Goal: Information Seeking & Learning: Check status

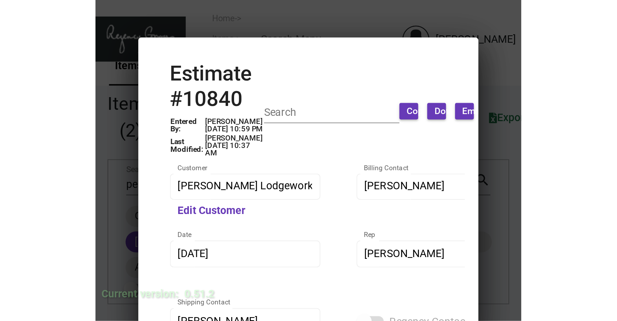
scroll to position [367, 0]
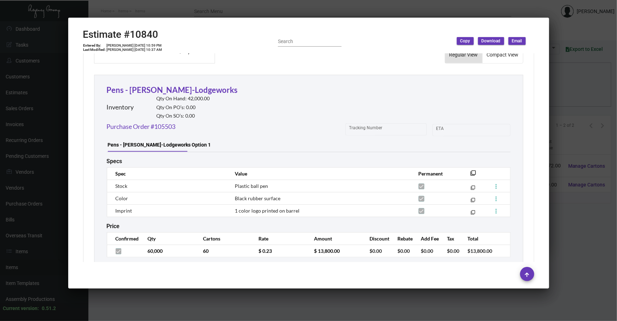
click at [6, 179] on div at bounding box center [308, 160] width 617 height 321
click at [6, 178] on div at bounding box center [308, 160] width 617 height 321
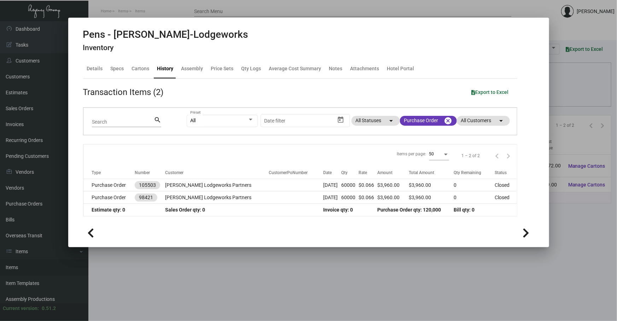
click at [178, 271] on div at bounding box center [308, 160] width 617 height 321
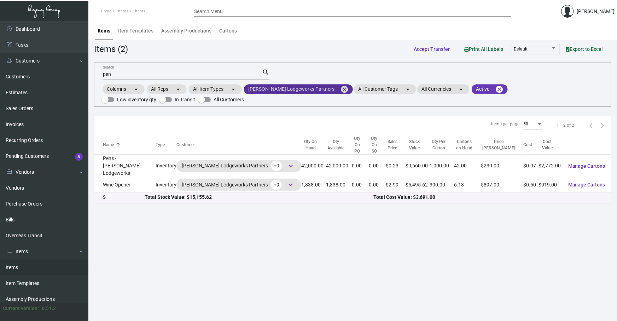
drag, startPoint x: 322, startPoint y: 90, endPoint x: 224, endPoint y: 106, distance: 99.2
click at [340, 90] on mat-icon "cancel" at bounding box center [344, 89] width 8 height 8
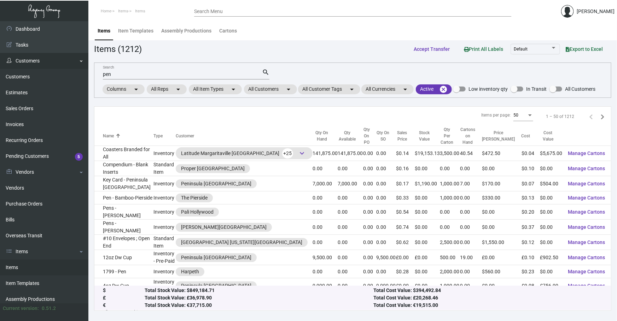
drag, startPoint x: 190, startPoint y: 72, endPoint x: 0, endPoint y: 54, distance: 190.7
click at [0, 85] on div "Dashboard Dashboard Tasks Customers Customers Estimates Sales Orders Invoices R…" at bounding box center [308, 171] width 617 height 300
type input "="
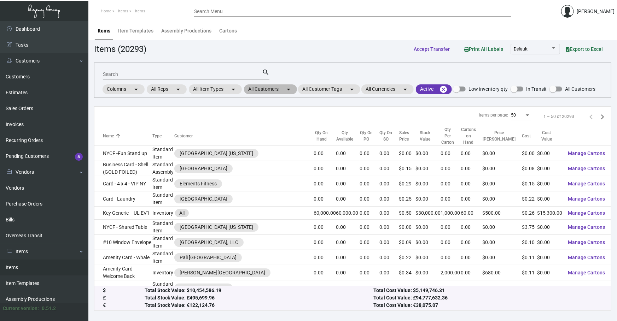
click at [285, 91] on mat-chip "All Customers arrow_drop_down" at bounding box center [270, 89] width 53 height 10
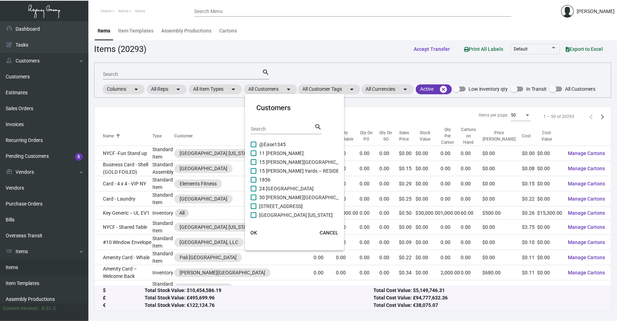
click at [273, 124] on div "Search" at bounding box center [283, 128] width 64 height 11
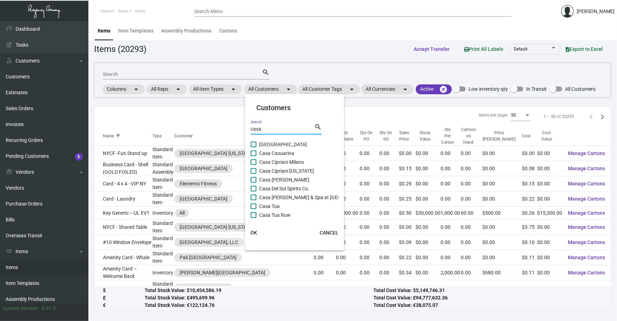
type input "casa"
click at [280, 170] on span "Casa Cipriani [US_STATE]" at bounding box center [286, 171] width 55 height 8
click at [253, 174] on input "Casa Cipriani [US_STATE]" at bounding box center [253, 174] width 0 height 0
checkbox input "true"
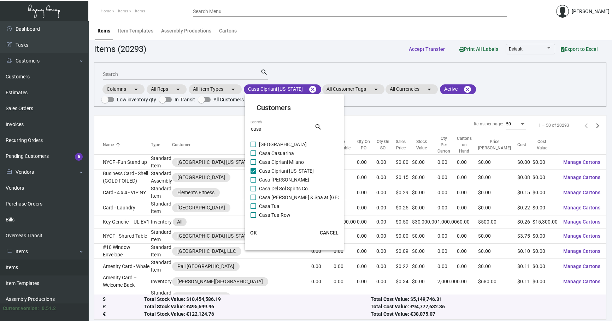
click at [259, 236] on button "OK" at bounding box center [253, 233] width 23 height 13
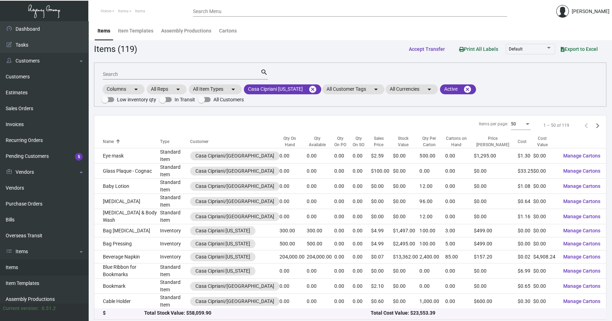
click at [128, 74] on input "Search" at bounding box center [182, 75] width 158 height 6
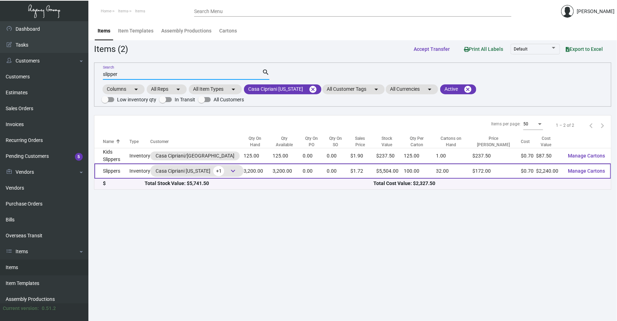
type input "slipper"
click at [112, 167] on td "Slippers" at bounding box center [111, 171] width 35 height 15
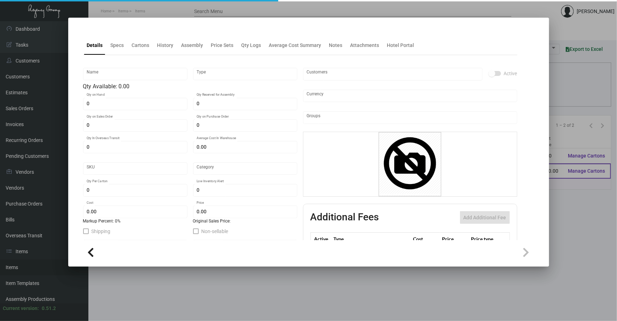
type input "Slippers"
type input "Inventory"
type input "3,200"
type input "$ 0.92"
type input "Standard"
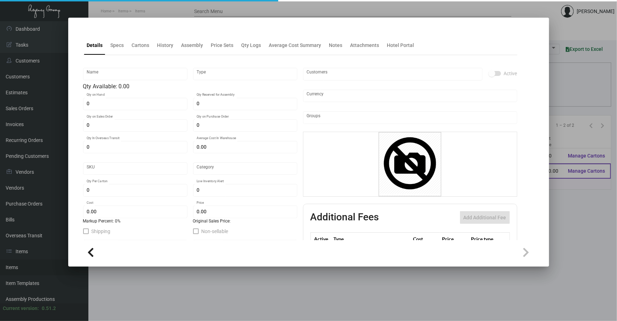
type input "100"
type input "$ 0.70"
type input "$ 1.72"
checkbox input "true"
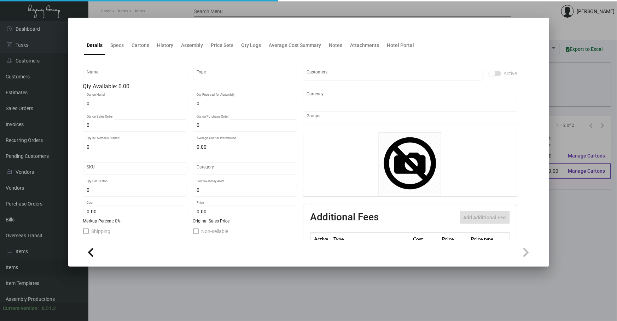
type input "United States Dollar $"
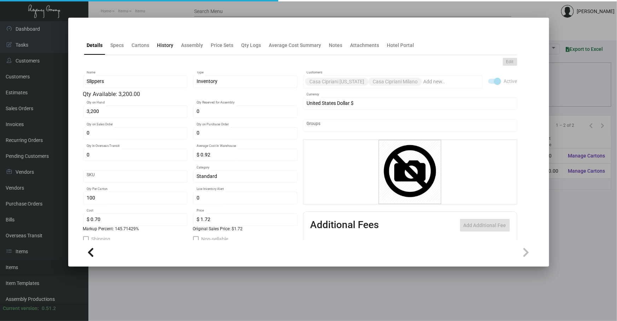
click at [169, 52] on ng-component "Details Specs Cartons History Assembly Price Sets Qty Logs Average Cost Summary…" at bounding box center [308, 147] width 451 height 236
click at [165, 31] on div at bounding box center [308, 30] width 451 height 3
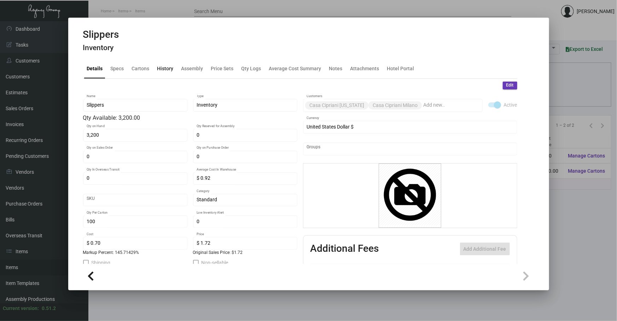
click at [164, 77] on div "History" at bounding box center [165, 68] width 22 height 17
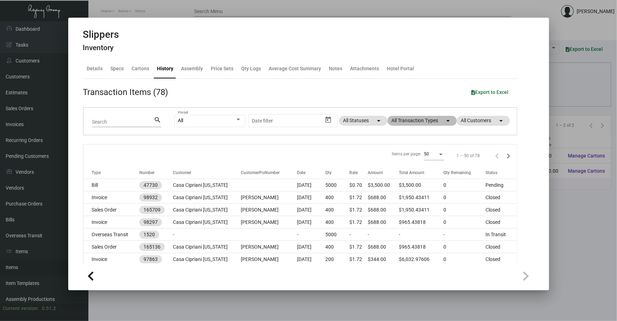
click at [421, 122] on mat-chip "All Transaction Types arrow_drop_down" at bounding box center [421, 121] width 69 height 10
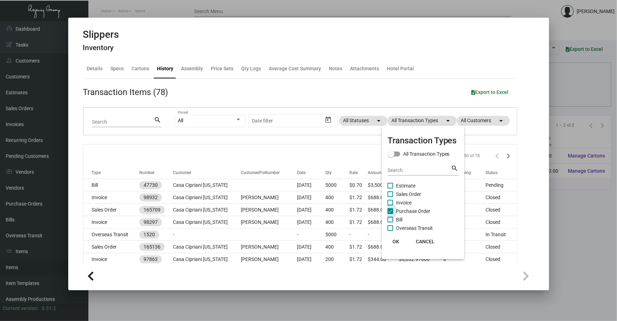
click at [402, 212] on span "Purchase Order" at bounding box center [413, 211] width 34 height 8
click at [390, 214] on input "Purchase Order" at bounding box center [390, 214] width 0 height 0
click at [402, 212] on span "Purchase Order" at bounding box center [413, 211] width 34 height 8
click at [390, 214] on input "Purchase Order" at bounding box center [390, 214] width 0 height 0
checkbox input "true"
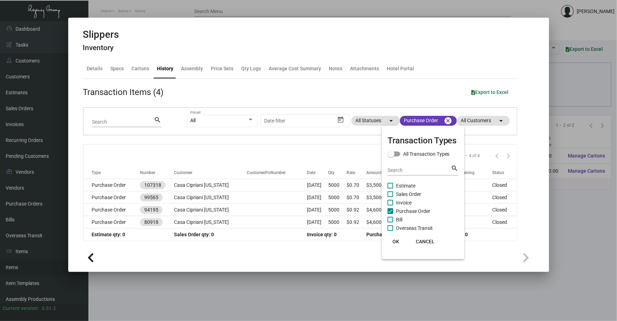
click at [394, 240] on span "OK" at bounding box center [395, 242] width 7 height 6
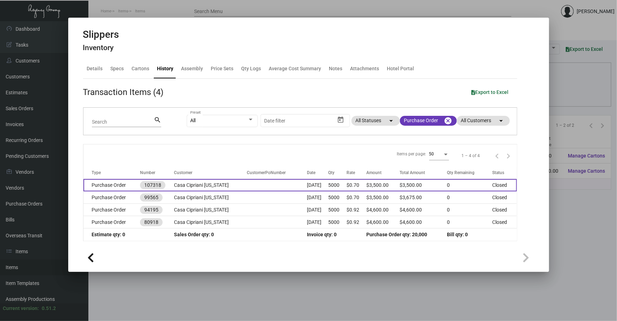
click at [211, 185] on td "Casa Cipriani [US_STATE]" at bounding box center [210, 185] width 73 height 12
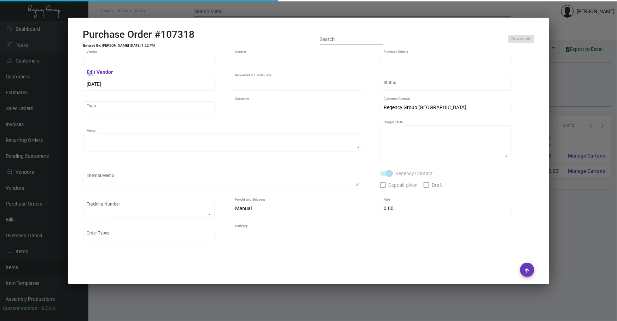
type input "HIGH HOPE JIANGSU FOCUS GARMENT CO, LTD"
type input "[PERSON_NAME]"
type input "107318"
type input "[DATE]"
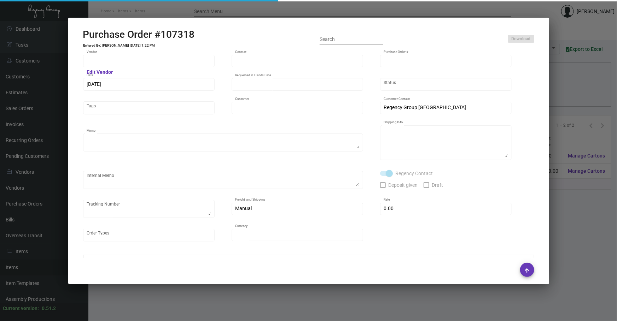
type input "Casa Cipriani [US_STATE]"
type textarea "Please ship by boat to our NJ warehouse."
type textarea "Regency Group NJ - [PERSON_NAME] [STREET_ADDRESS]"
checkbox input "true"
type input "$ 0.00"
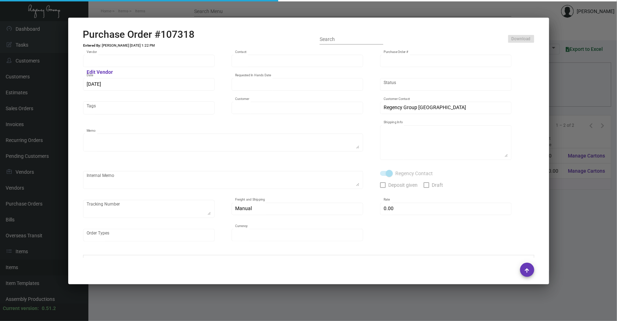
type input "United States Dollar $"
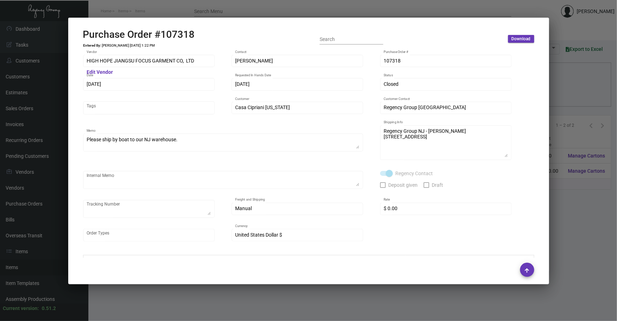
click at [329, 303] on div at bounding box center [308, 160] width 617 height 321
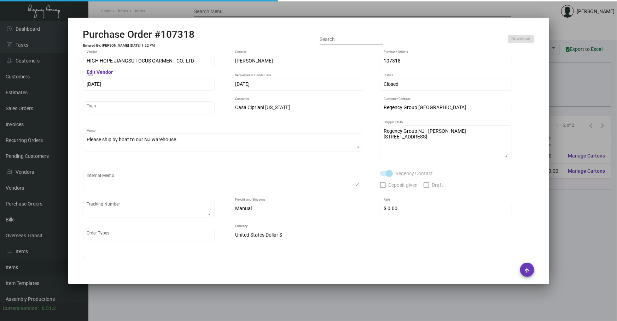
click at [329, 302] on div at bounding box center [308, 160] width 617 height 321
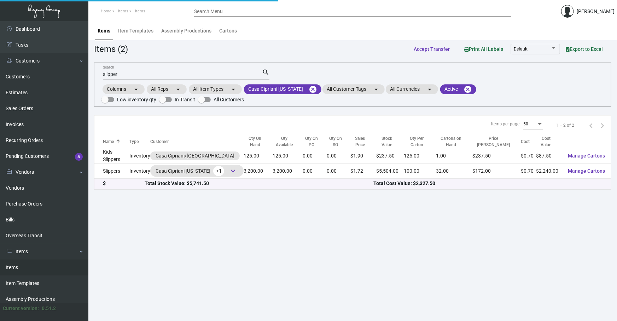
click at [329, 302] on main "Items Item Templates Assembly Productions Cartons Items (2) Accept Transfer Pri…" at bounding box center [352, 171] width 528 height 300
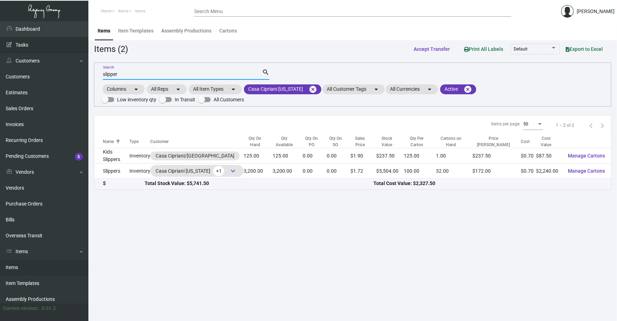
drag, startPoint x: 222, startPoint y: 74, endPoint x: 0, endPoint y: 52, distance: 223.4
click at [13, 77] on div "Dashboard Dashboard Tasks Customers Customers Estimates Sales Orders Invoices R…" at bounding box center [308, 171] width 617 height 300
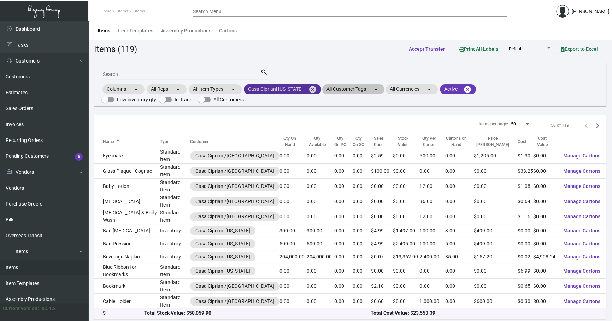
click at [309, 89] on mat-icon "cancel" at bounding box center [313, 89] width 8 height 8
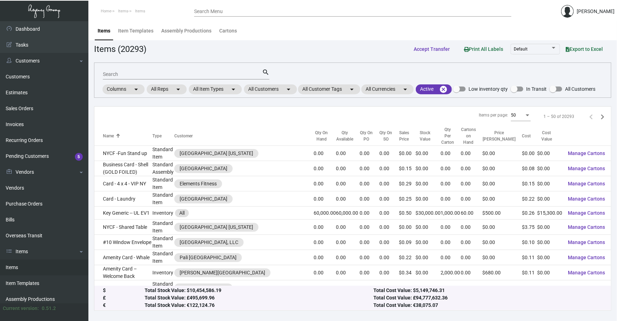
click at [206, 76] on input "Search" at bounding box center [182, 75] width 159 height 6
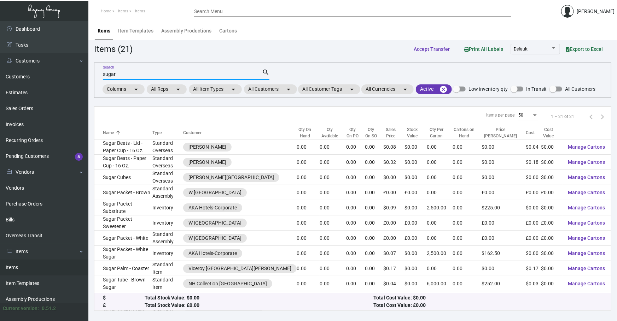
type input "sugar"
click at [543, 71] on div "sugar Search search Columns arrow_drop_down All Reps arrow_drop_down All Item T…" at bounding box center [352, 80] width 517 height 35
drag, startPoint x: 132, startPoint y: 74, endPoint x: 0, endPoint y: 85, distance: 132.6
click at [34, 84] on div "Dashboard Dashboard Tasks Customers Customers Estimates Sales Orders Invoices R…" at bounding box center [308, 171] width 617 height 300
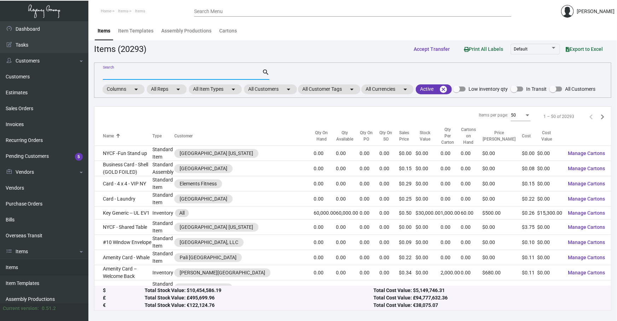
click at [296, 63] on div "Search search Columns arrow_drop_down All Reps arrow_drop_down All Item Types a…" at bounding box center [352, 80] width 517 height 35
click at [283, 85] on mat-chip "All Customers arrow_drop_down" at bounding box center [270, 89] width 53 height 10
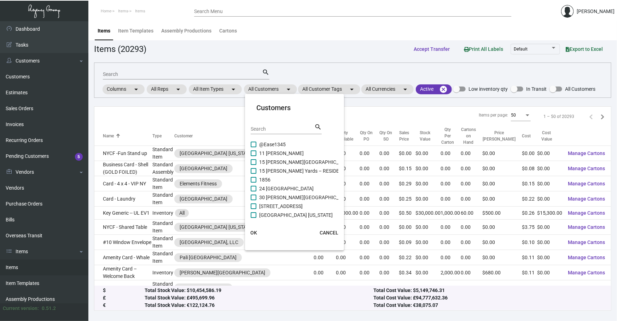
click at [262, 130] on input "Search" at bounding box center [283, 130] width 64 height 6
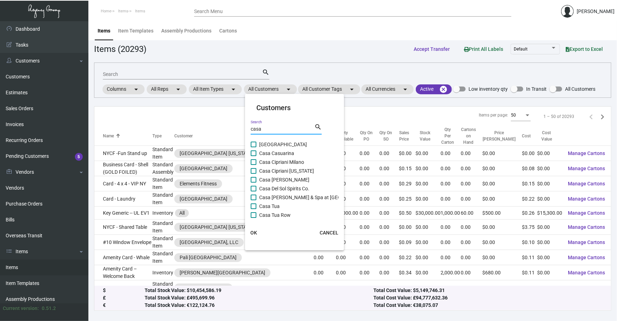
type input "casa"
click at [286, 170] on span "Casa Cipriani [US_STATE]" at bounding box center [286, 171] width 55 height 8
click at [253, 174] on input "Casa Cipriani [US_STATE]" at bounding box center [253, 174] width 0 height 0
checkbox input "true"
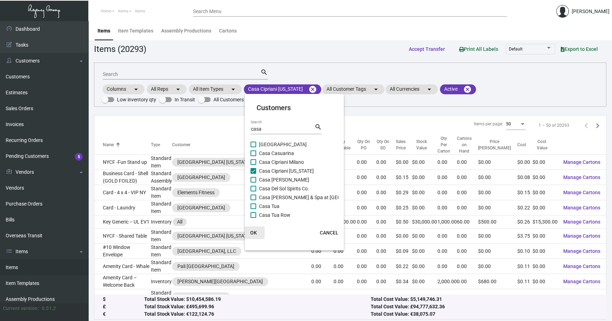
click at [253, 233] on span "OK" at bounding box center [253, 233] width 7 height 6
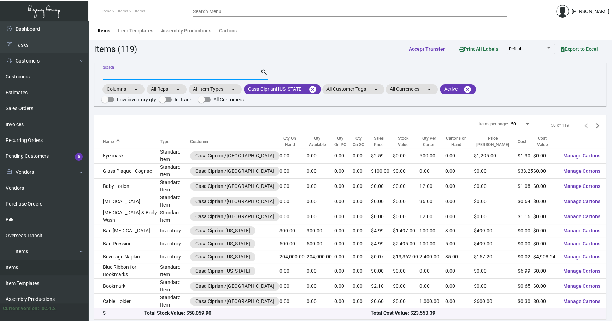
click at [126, 74] on input "Search" at bounding box center [182, 75] width 158 height 6
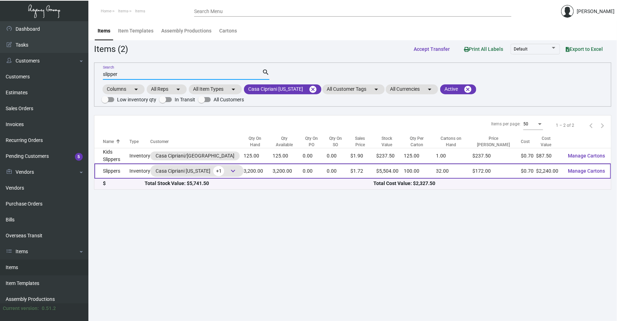
type input "slipper"
click at [129, 166] on td "Slippers" at bounding box center [111, 171] width 35 height 15
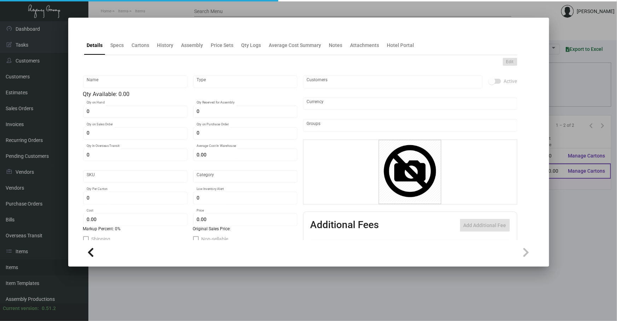
type input "Slippers"
type input "Inventory"
type input "3,200"
type input "$ 0.92"
type input "Standard"
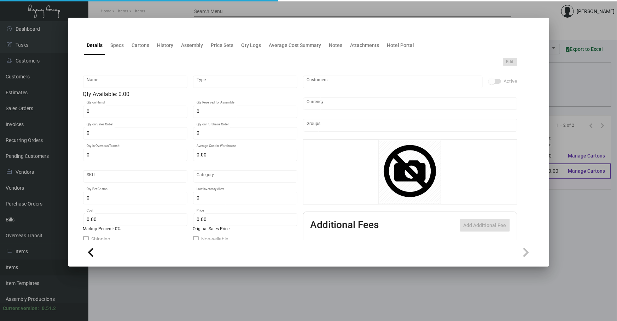
type input "100"
type input "$ 0.70"
type input "$ 1.72"
checkbox input "true"
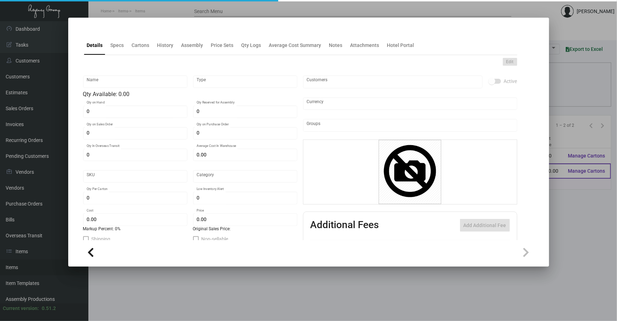
type input "United States Dollar $"
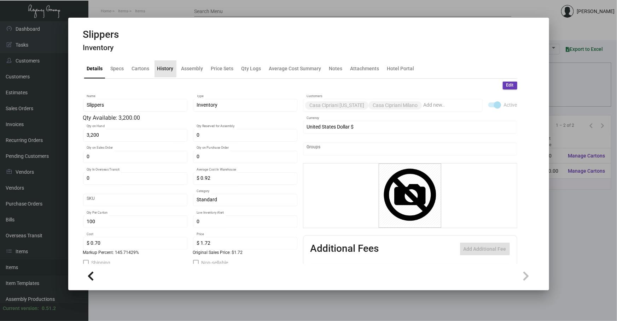
click at [167, 69] on div "History" at bounding box center [165, 68] width 16 height 7
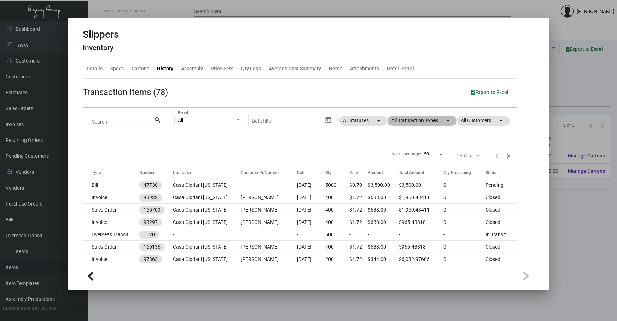
click at [404, 122] on mat-chip "All Transaction Types arrow_drop_down" at bounding box center [421, 121] width 69 height 10
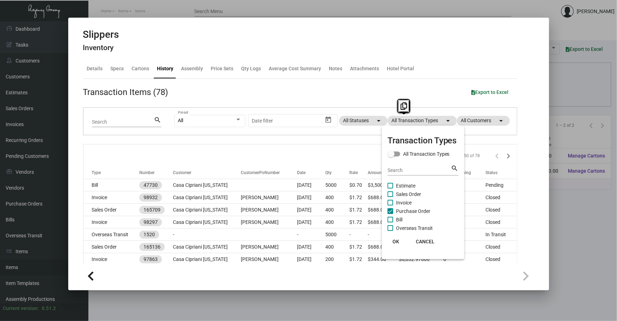
click at [403, 209] on span "Purchase Order" at bounding box center [413, 211] width 34 height 8
click at [390, 214] on input "Purchase Order" at bounding box center [390, 214] width 0 height 0
click at [403, 209] on span "Purchase Order" at bounding box center [413, 211] width 34 height 8
click at [390, 214] on input "Purchase Order" at bounding box center [390, 214] width 0 height 0
checkbox input "true"
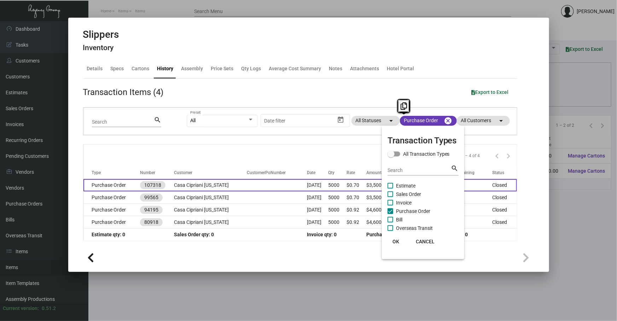
click at [254, 188] on div at bounding box center [308, 160] width 617 height 321
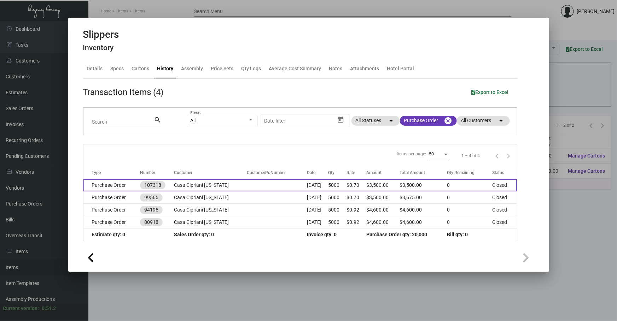
click at [254, 188] on td at bounding box center [277, 185] width 60 height 12
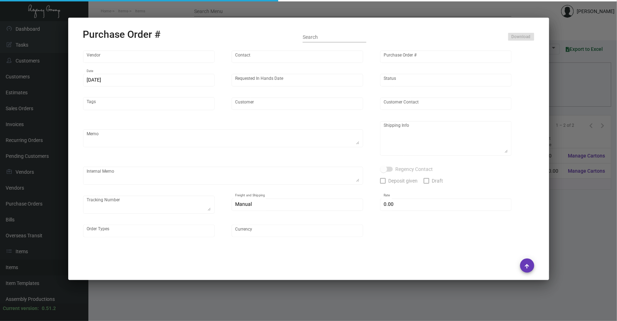
type input "HIGH HOPE JIANGSU FOCUS GARMENT CO, LTD"
type input "[PERSON_NAME]"
type input "107318"
type input "[DATE]"
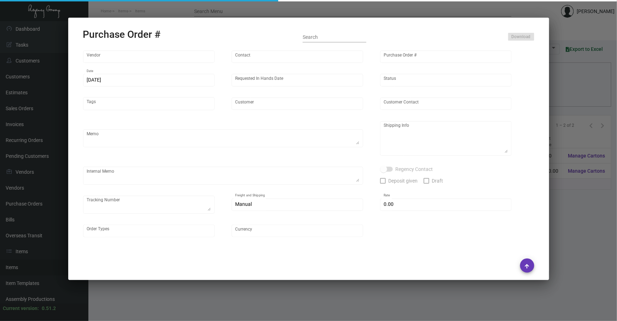
type input "Casa Cipriani [US_STATE]"
type textarea "Please ship by boat to our NJ warehouse."
type textarea "Regency Group NJ - [PERSON_NAME] [STREET_ADDRESS]"
checkbox input "true"
type input "$ 0.00"
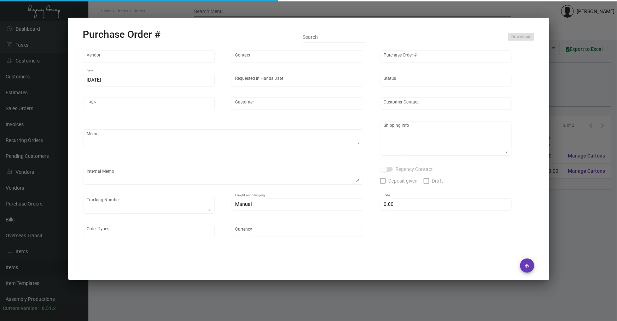
type input "United States Dollar $"
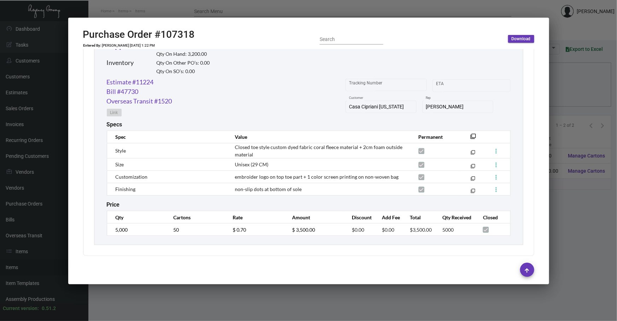
scroll to position [350, 0]
click at [471, 135] on mat-icon "filter_none" at bounding box center [474, 138] width 6 height 6
click at [134, 79] on link "Estimate #11224" at bounding box center [130, 82] width 47 height 10
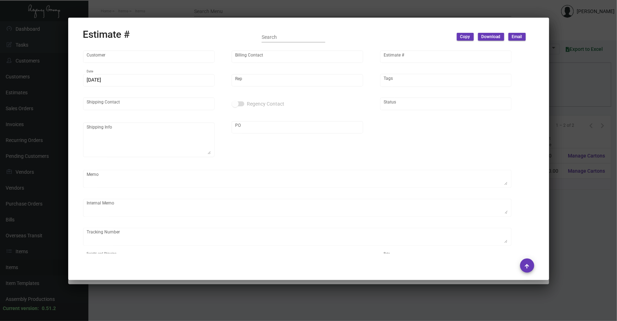
type input "Casa Cipriani [US_STATE]"
type input "Accounts Payable"
type input "11224"
type input "[DATE]"
type input "[PERSON_NAME]"
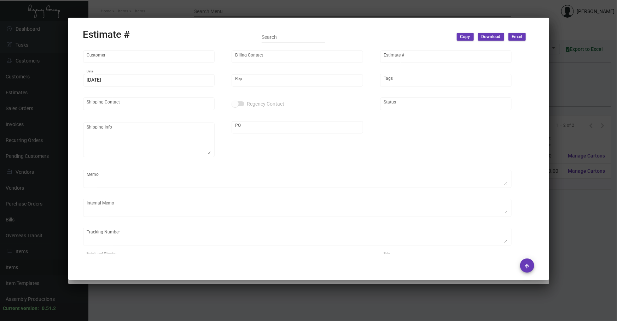
type input "[PERSON_NAME]"
type input "United States Dollar $"
type input "$ 0.00"
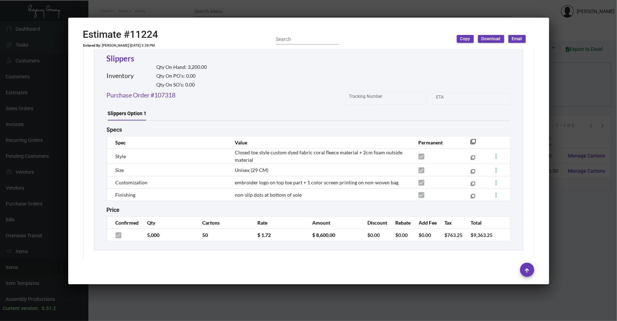
scroll to position [846, 0]
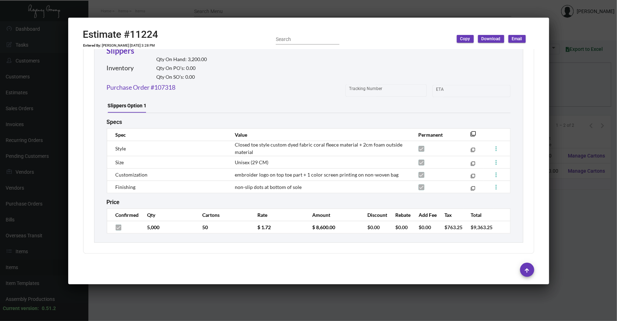
click at [274, 300] on div at bounding box center [308, 160] width 617 height 321
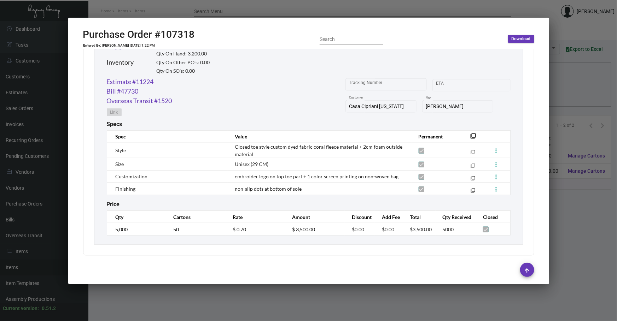
click at [275, 300] on div at bounding box center [308, 160] width 617 height 321
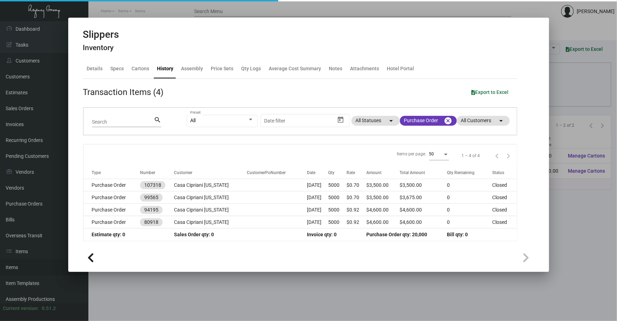
click at [276, 300] on div at bounding box center [308, 160] width 617 height 321
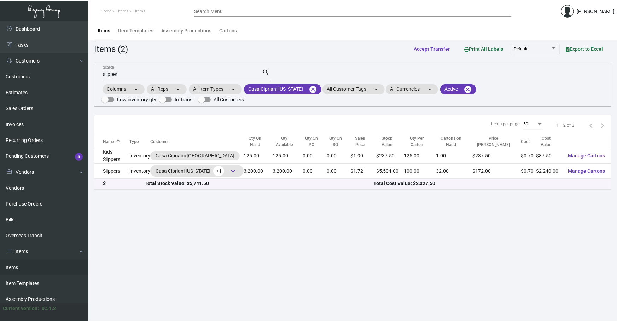
click at [615, 260] on main "Items Item Templates Assembly Productions Cartons Items (2) Accept Transfer Pri…" at bounding box center [352, 171] width 528 height 300
click at [545, 91] on div "Columns arrow_drop_down All Reps arrow_drop_down All Item Types arrow_drop_down…" at bounding box center [352, 93] width 502 height 21
drag, startPoint x: 547, startPoint y: 86, endPoint x: 546, endPoint y: 80, distance: 6.1
click at [547, 84] on div "Columns arrow_drop_down All Reps arrow_drop_down All Item Types arrow_drop_down…" at bounding box center [352, 93] width 502 height 21
click at [309, 86] on mat-icon "cancel" at bounding box center [313, 89] width 8 height 8
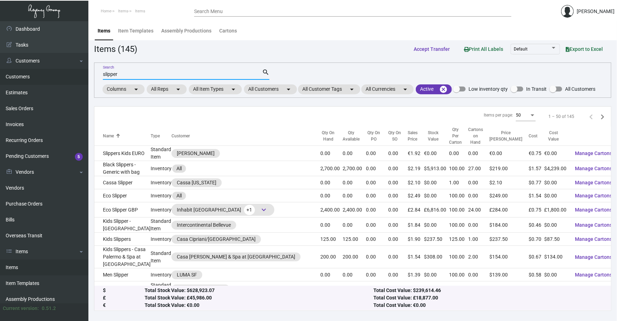
drag, startPoint x: 134, startPoint y: 72, endPoint x: 0, endPoint y: 81, distance: 134.6
click at [0, 66] on div "Dashboard Dashboard Tasks Customers Customers Estimates Sales Orders Invoices R…" at bounding box center [308, 171] width 617 height 300
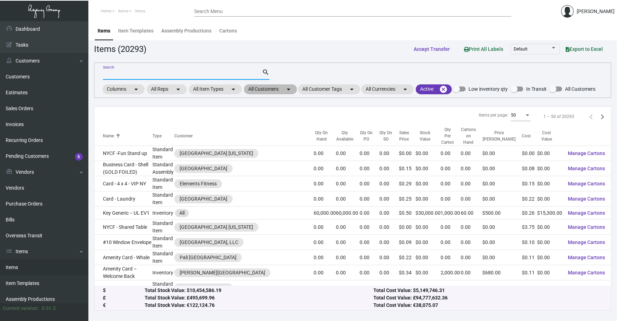
click at [273, 84] on mat-chip "All Customers arrow_drop_down" at bounding box center [270, 89] width 53 height 10
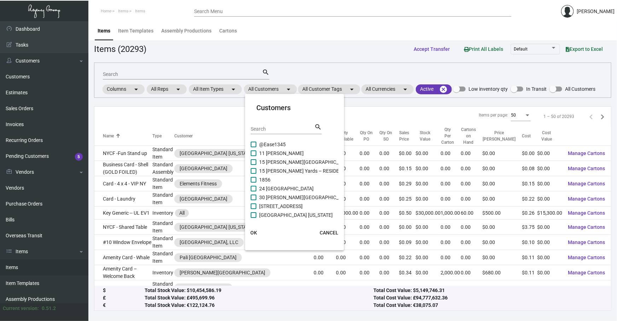
click at [283, 132] on div "Search" at bounding box center [283, 128] width 64 height 11
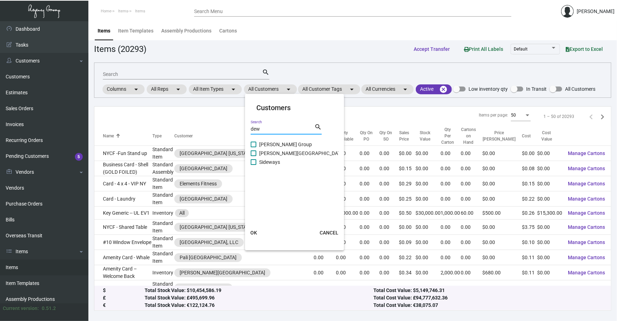
type input "dew"
click at [285, 153] on span "[PERSON_NAME][GEOGRAPHIC_DATA]" at bounding box center [302, 153] width 86 height 8
click at [253, 156] on input "[PERSON_NAME][GEOGRAPHIC_DATA]" at bounding box center [253, 156] width 0 height 0
checkbox input "true"
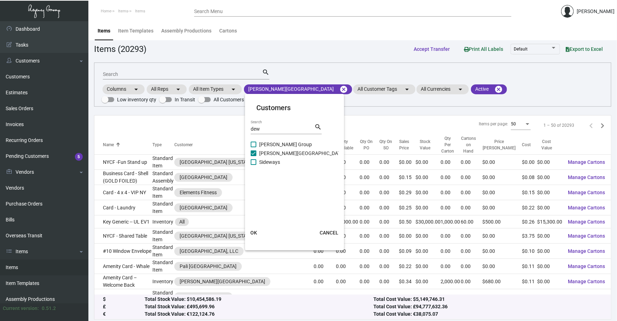
click at [257, 227] on button "OK" at bounding box center [253, 233] width 23 height 13
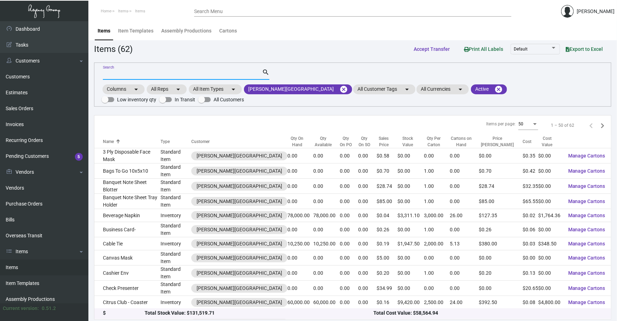
drag, startPoint x: 159, startPoint y: 76, endPoint x: 157, endPoint y: 71, distance: 5.7
click at [159, 75] on input "Search" at bounding box center [182, 75] width 159 height 6
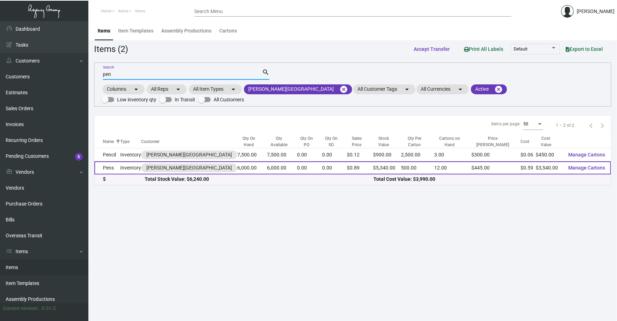
type input "pen"
click at [126, 162] on td "Inventory" at bounding box center [130, 168] width 21 height 13
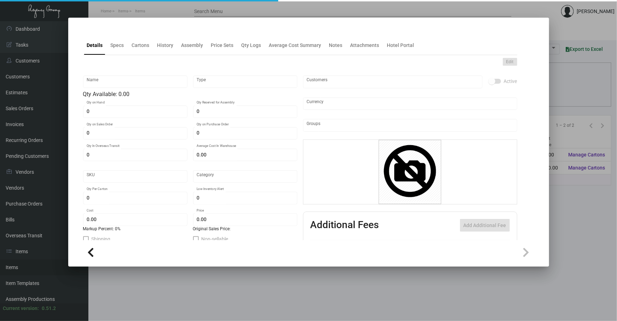
type input "Pens"
type input "Inventory"
type input "6,000"
type input "10,000"
type input "$ 0.59"
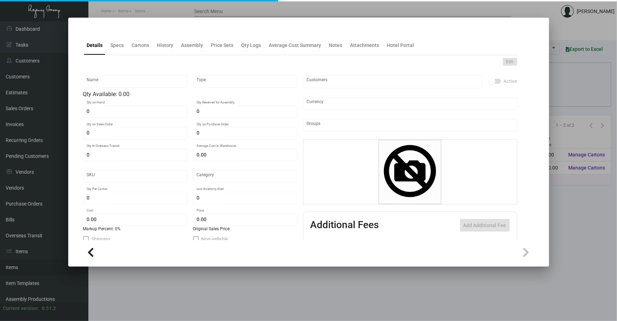
type input "1073"
type input "Standard"
type input "500"
type input "3,000"
type input "$ 0.59"
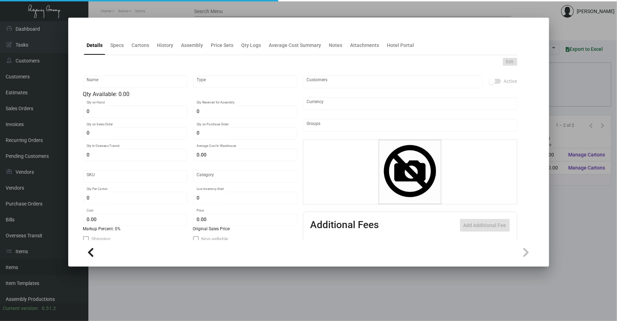
type input "$ 0.89"
type textarea "Pens: custom gray color painted aluminum barrels, shining chrome metal plated p…"
checkbox input "true"
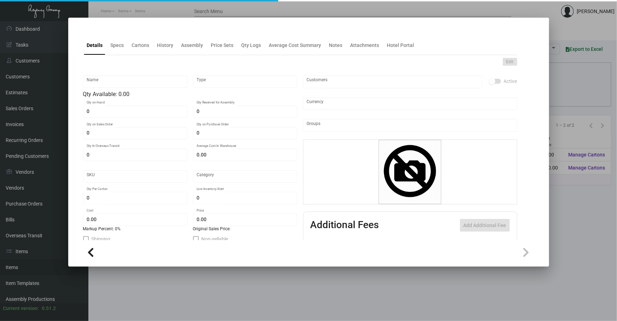
type input "United States Dollar $"
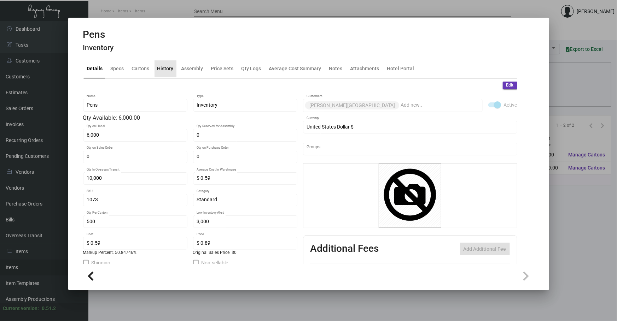
click at [162, 65] on div "History" at bounding box center [165, 68] width 16 height 7
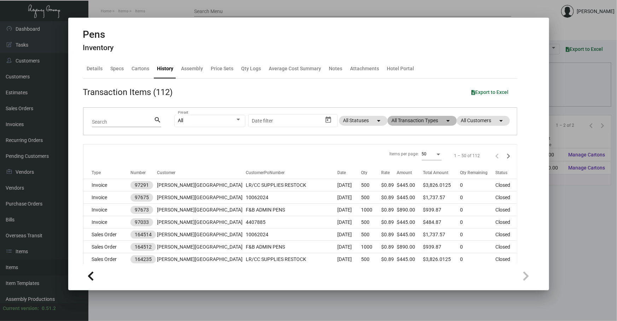
click at [407, 120] on mat-chip "All Transaction Types arrow_drop_down" at bounding box center [421, 121] width 69 height 10
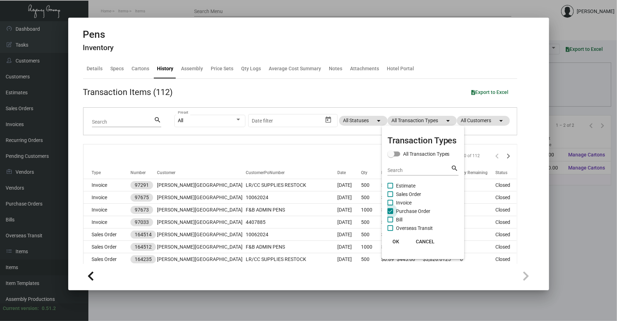
click at [405, 213] on span "Purchase Order" at bounding box center [413, 211] width 34 height 8
click at [390, 214] on input "Purchase Order" at bounding box center [390, 214] width 0 height 0
click at [405, 212] on span "Purchase Order" at bounding box center [413, 211] width 34 height 8
click at [390, 214] on input "Purchase Order" at bounding box center [390, 214] width 0 height 0
checkbox input "true"
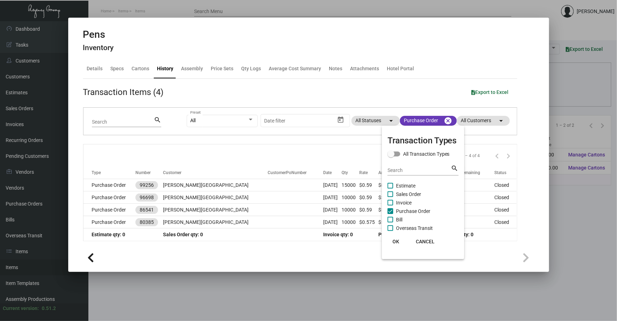
click at [201, 151] on div at bounding box center [308, 160] width 617 height 321
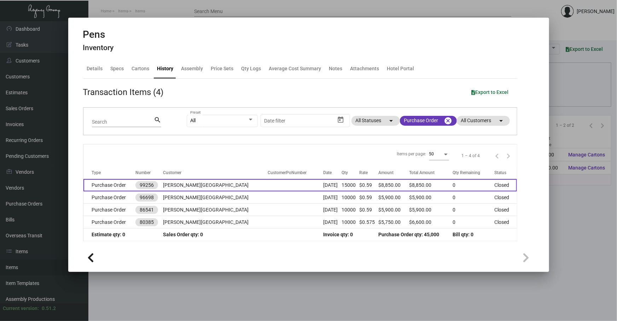
click at [212, 187] on td "[PERSON_NAME][GEOGRAPHIC_DATA]" at bounding box center [215, 185] width 105 height 12
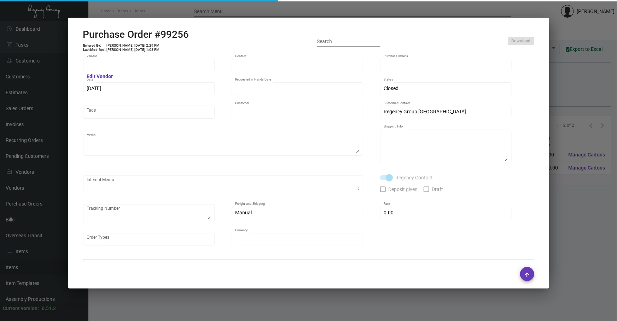
type input "Prostar - Pens"
type input "[PERSON_NAME]"
type input "99256"
type input "[DATE]"
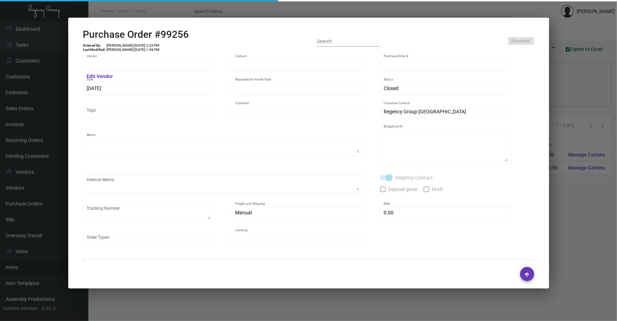
type input "[PERSON_NAME][GEOGRAPHIC_DATA]"
type textarea "Boat to [GEOGRAPHIC_DATA]"
type textarea "Regency Group NJ - [PERSON_NAME] [STREET_ADDRESS]"
checkbox input "true"
type input "$ 0.00"
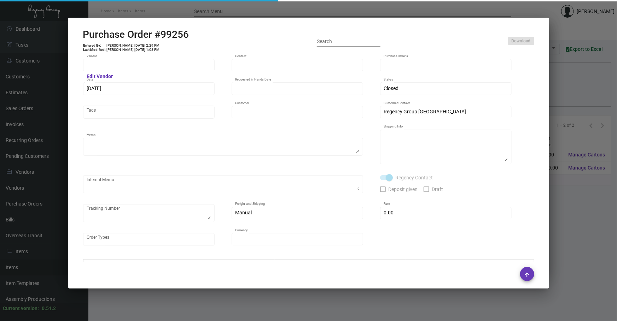
type input "United States Dollar $"
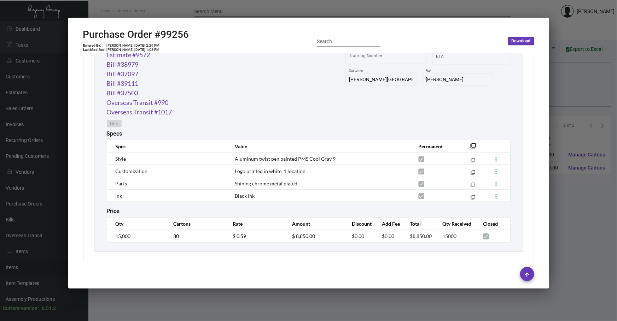
scroll to position [384, 0]
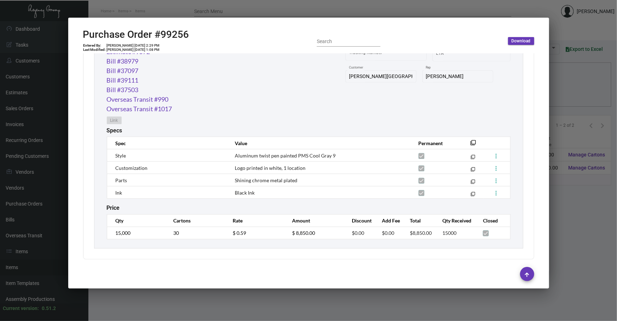
click at [534, 179] on div "Prostar - Pens Vendor Edit Vendor [PERSON_NAME] Contact 99256 Purchase Order # …" at bounding box center [309, 158] width 468 height 209
click at [535, 146] on div "Prostar - Pens Vendor Edit Vendor [PERSON_NAME] Contact 99256 Purchase Order # …" at bounding box center [309, 158] width 468 height 209
click at [585, 199] on div at bounding box center [308, 160] width 617 height 321
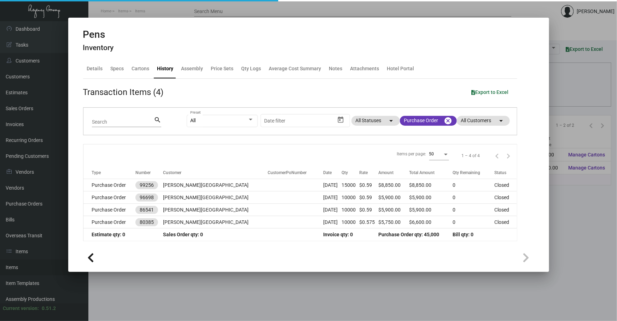
click at [585, 199] on div at bounding box center [308, 160] width 617 height 321
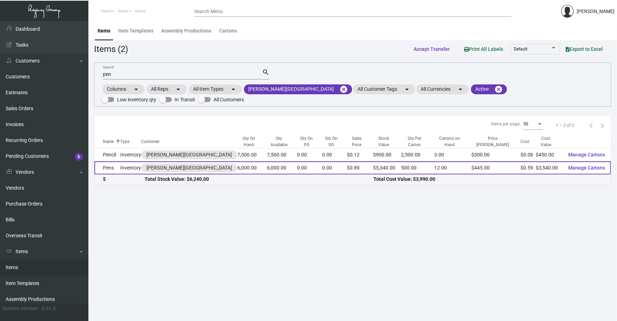
click at [120, 162] on td "Pens" at bounding box center [107, 168] width 26 height 13
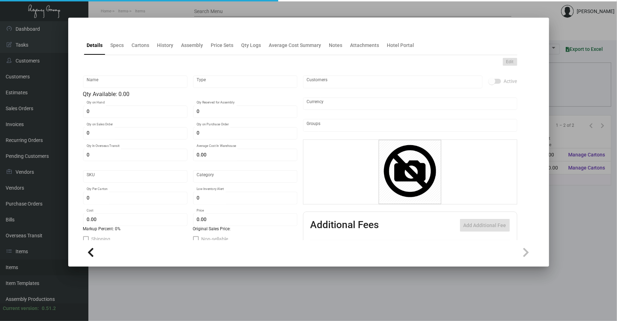
type input "Pens"
type input "Inventory"
type input "6,000"
type input "10,000"
type input "$ 0.59"
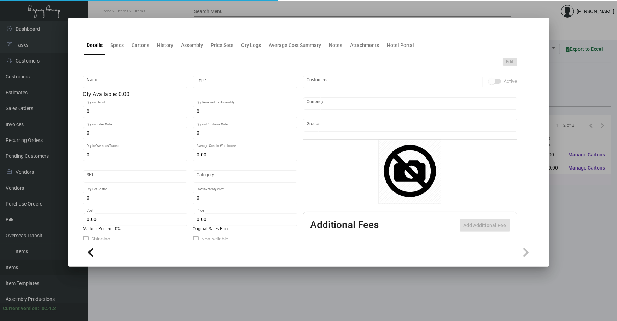
type input "1073"
type input "Standard"
type input "500"
type input "3,000"
type input "$ 0.59"
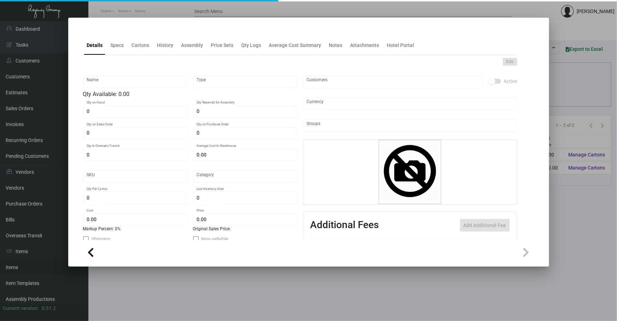
type input "$ 0.89"
type textarea "Pens: custom gray color painted aluminum barrels, shining chrome metal plated p…"
checkbox input "true"
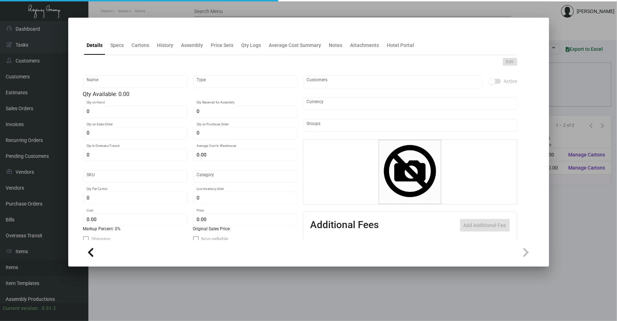
type input "United States Dollar $"
click at [167, 53] on div "History" at bounding box center [165, 45] width 22 height 17
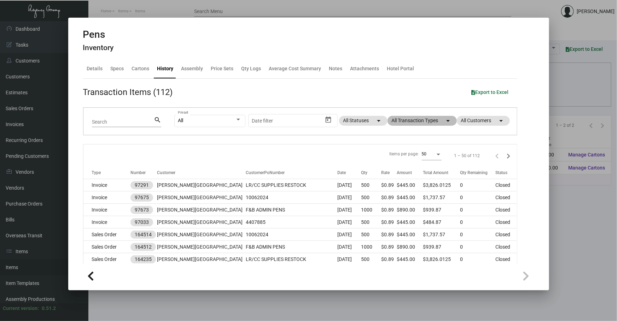
click at [432, 117] on mat-chip "All Transaction Types arrow_drop_down" at bounding box center [421, 121] width 69 height 10
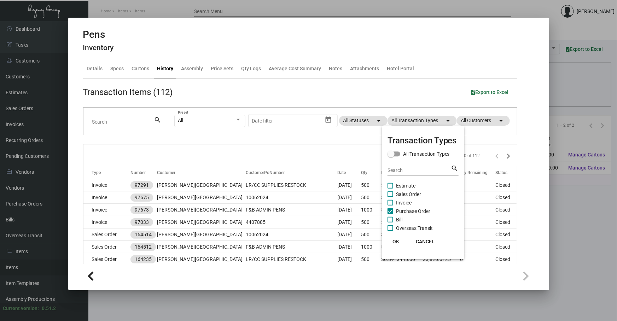
click at [418, 211] on span "Purchase Order" at bounding box center [413, 211] width 34 height 8
click at [390, 214] on input "Purchase Order" at bounding box center [390, 214] width 0 height 0
click at [418, 211] on span "Purchase Order" at bounding box center [413, 211] width 34 height 8
click at [390, 214] on input "Purchase Order" at bounding box center [390, 214] width 0 height 0
checkbox input "true"
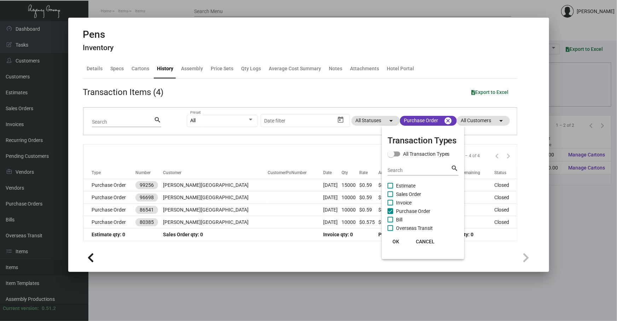
click at [295, 149] on div at bounding box center [308, 160] width 617 height 321
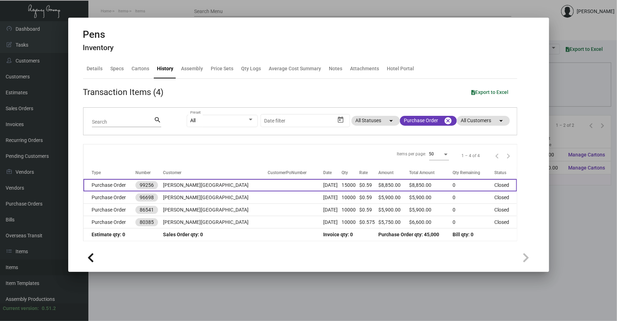
click at [323, 187] on td "[DATE]" at bounding box center [332, 185] width 19 height 12
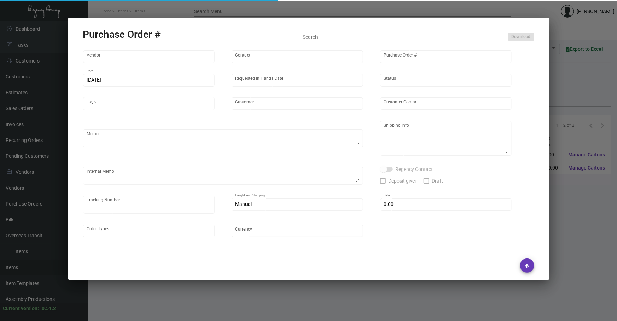
type input "Prostar - Pens"
type input "[PERSON_NAME]"
type input "99256"
type input "[DATE]"
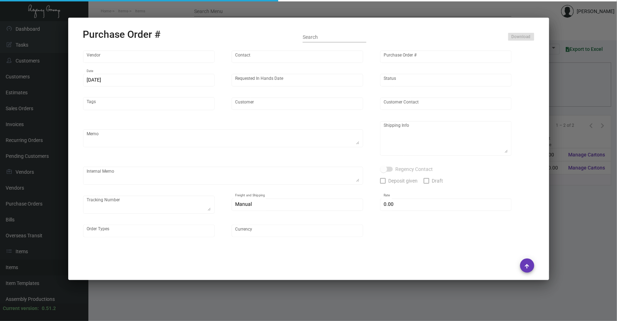
type input "[PERSON_NAME][GEOGRAPHIC_DATA]"
type textarea "Boat to [GEOGRAPHIC_DATA]"
type textarea "Regency Group NJ - [PERSON_NAME] [STREET_ADDRESS]"
checkbox input "true"
type input "$ 0.00"
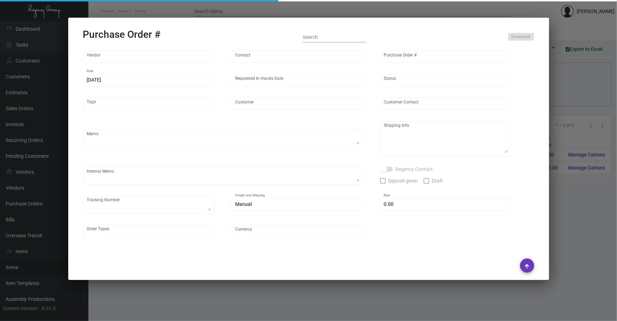
type input "United States Dollar $"
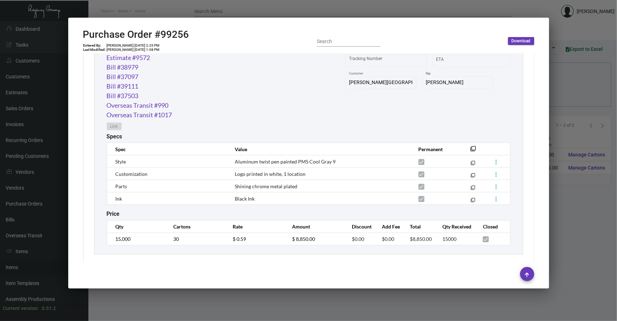
scroll to position [384, 0]
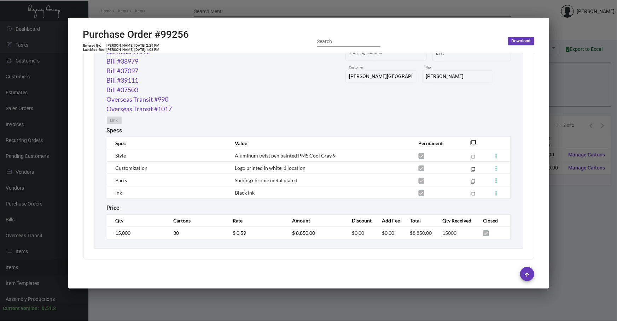
click at [471, 142] on mat-icon "filter_none" at bounding box center [474, 145] width 6 height 6
